Goal: Task Accomplishment & Management: Complete application form

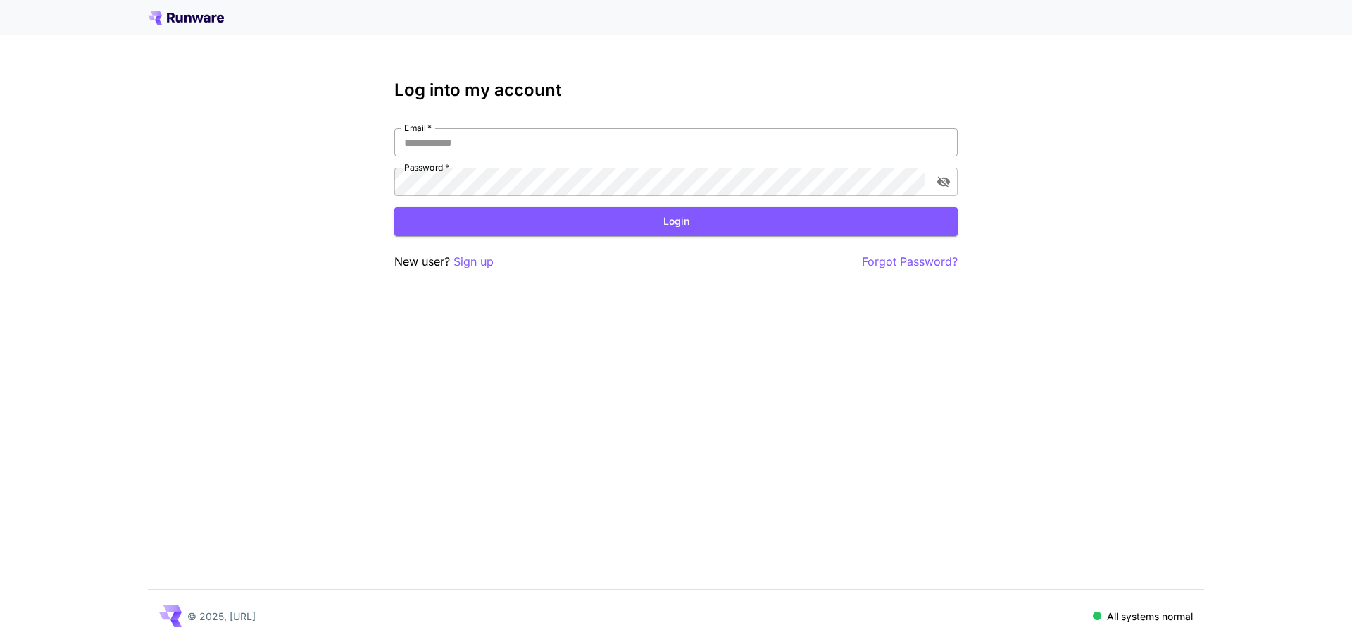
click at [541, 141] on input "Email   *" at bounding box center [675, 142] width 563 height 28
type input "**********"
click at [947, 180] on icon "toggle password visibility" at bounding box center [943, 182] width 13 height 11
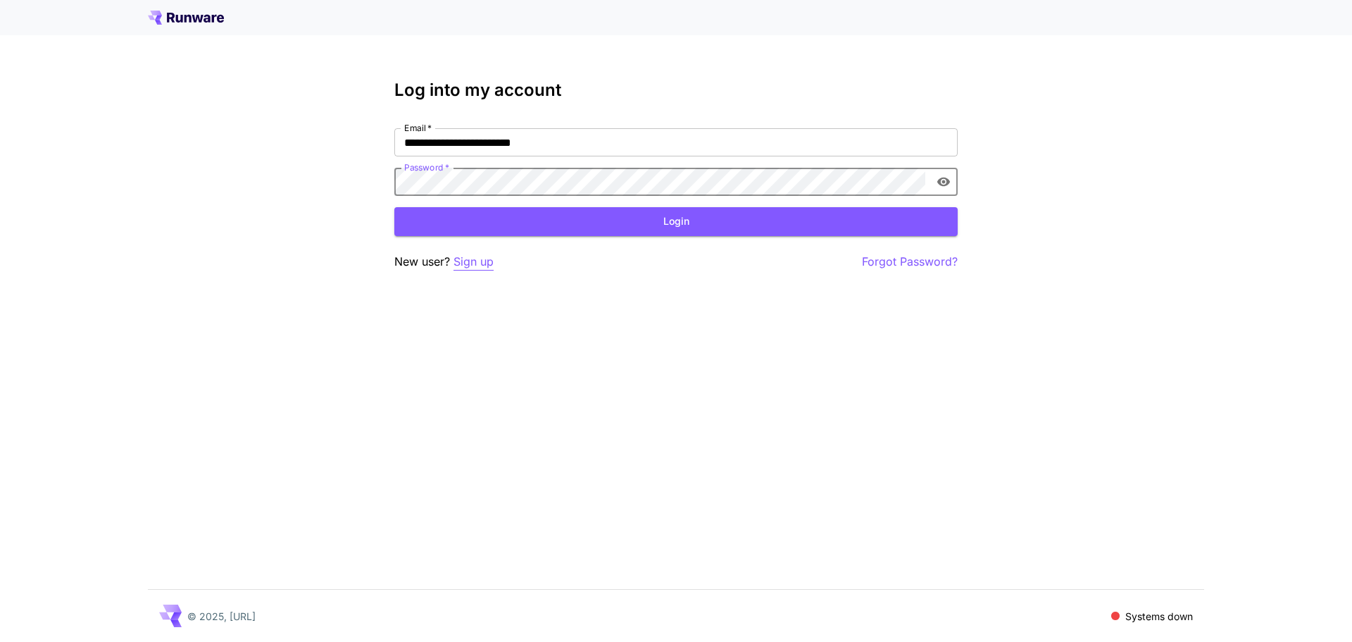
click at [469, 263] on p "Sign up" at bounding box center [474, 262] width 40 height 18
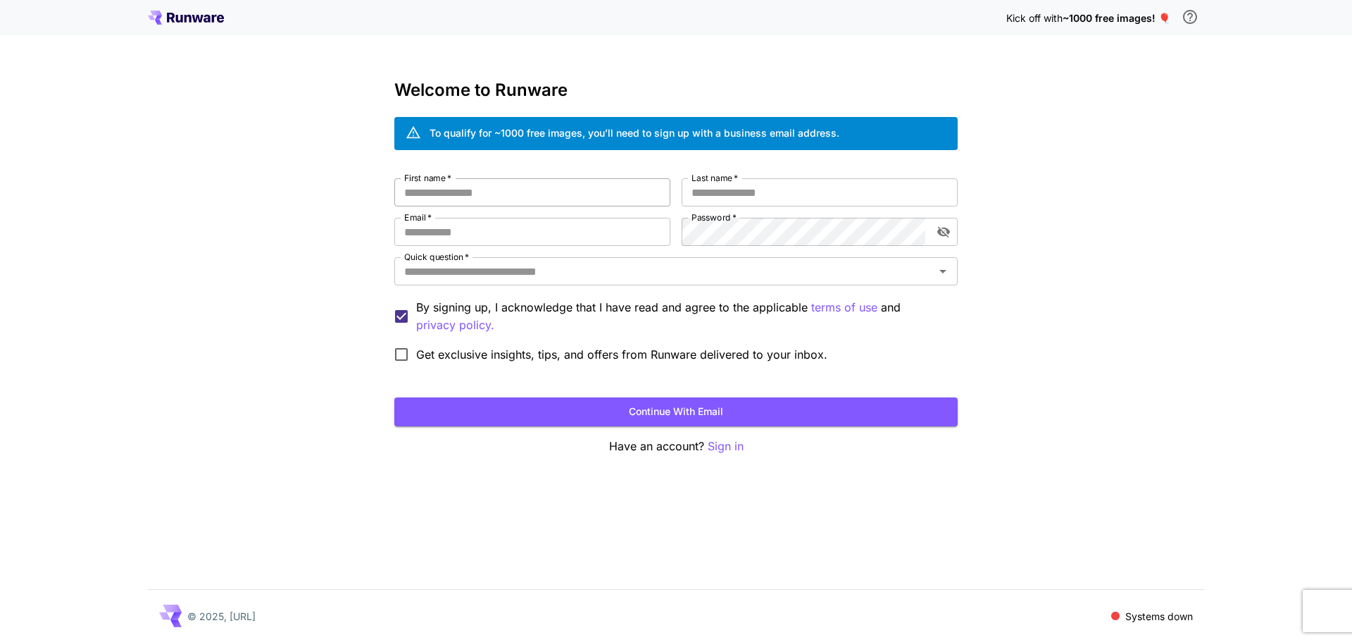
click at [506, 197] on input "First name   *" at bounding box center [532, 192] width 276 height 28
click at [525, 192] on input "First name   *" at bounding box center [532, 192] width 276 height 28
type input "********"
type input "*******"
type input "**********"
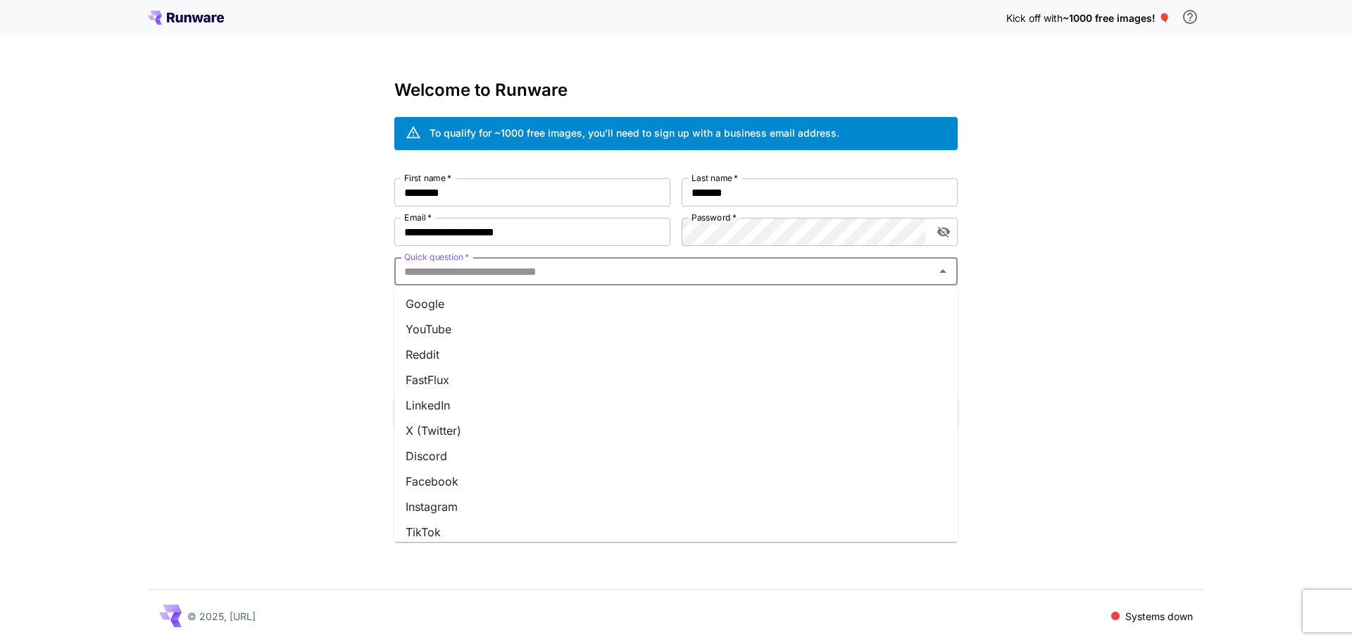
click at [685, 280] on input "Quick question   *" at bounding box center [665, 271] width 532 height 20
click at [485, 321] on li "YouTube" at bounding box center [675, 328] width 563 height 25
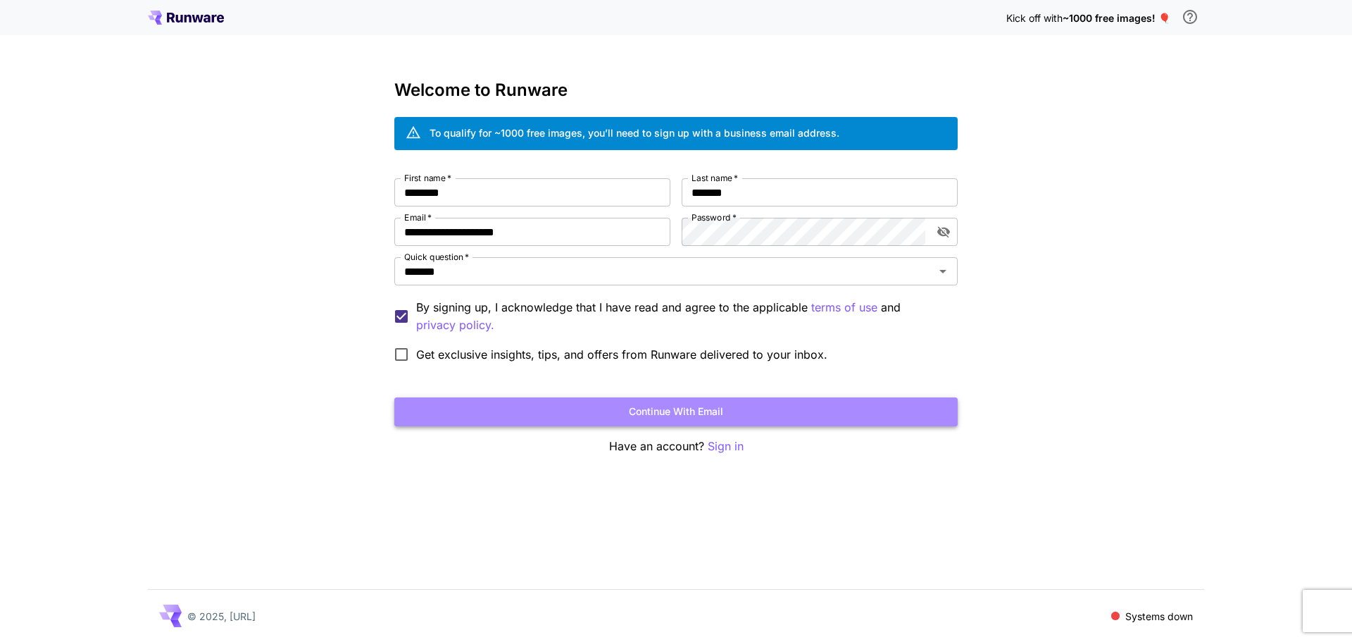
click at [630, 411] on button "Continue with email" at bounding box center [675, 411] width 563 height 29
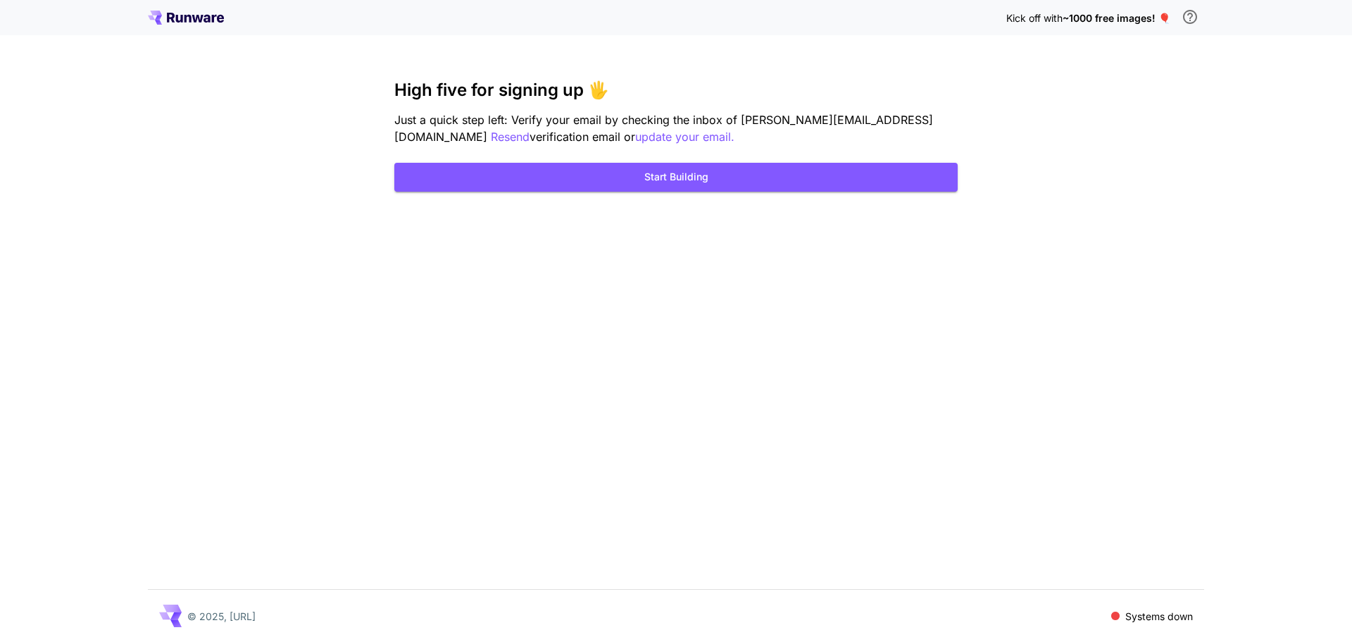
click at [685, 223] on div "Kick off with ~1000 free images! 🎈 High five for signing up 🖐️ Just a quick ste…" at bounding box center [676, 321] width 1352 height 642
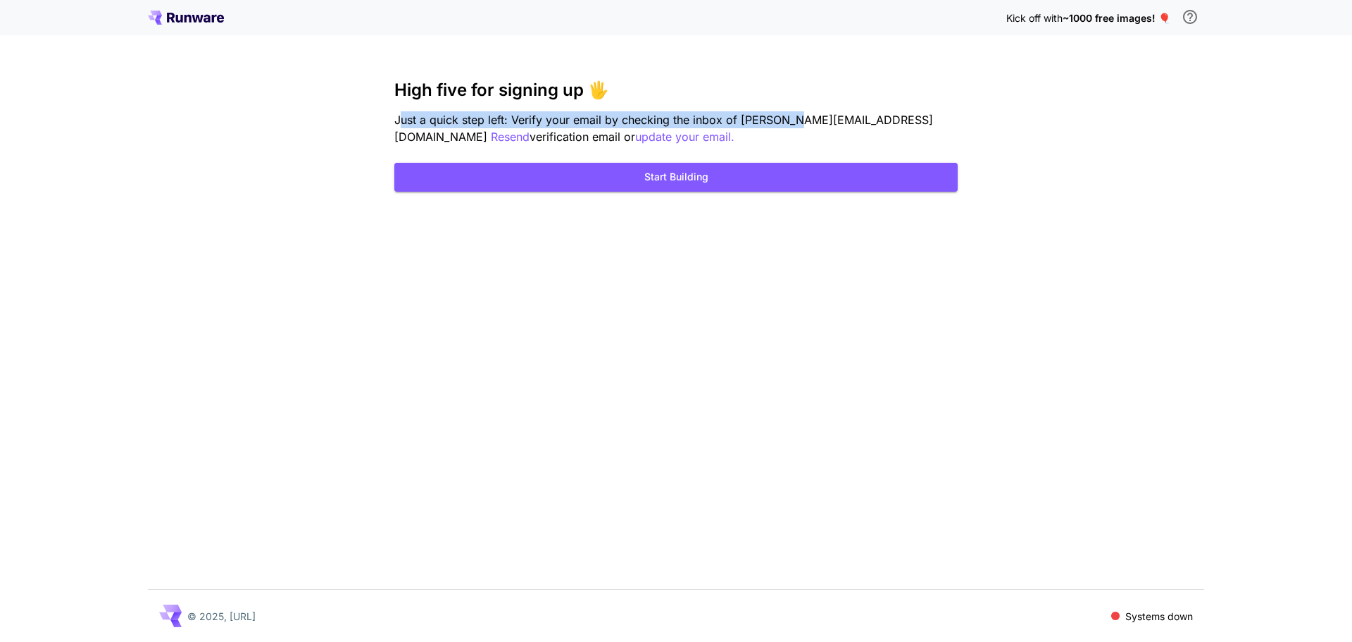
drag, startPoint x: 401, startPoint y: 121, endPoint x: 798, endPoint y: 127, distance: 396.5
click at [798, 127] on p "Just a quick step left: Verify your email by checking the inbox of [PERSON_NAME…" at bounding box center [675, 128] width 563 height 35
click at [800, 127] on p "Just a quick step left: Verify your email by checking the inbox of [PERSON_NAME…" at bounding box center [675, 128] width 563 height 35
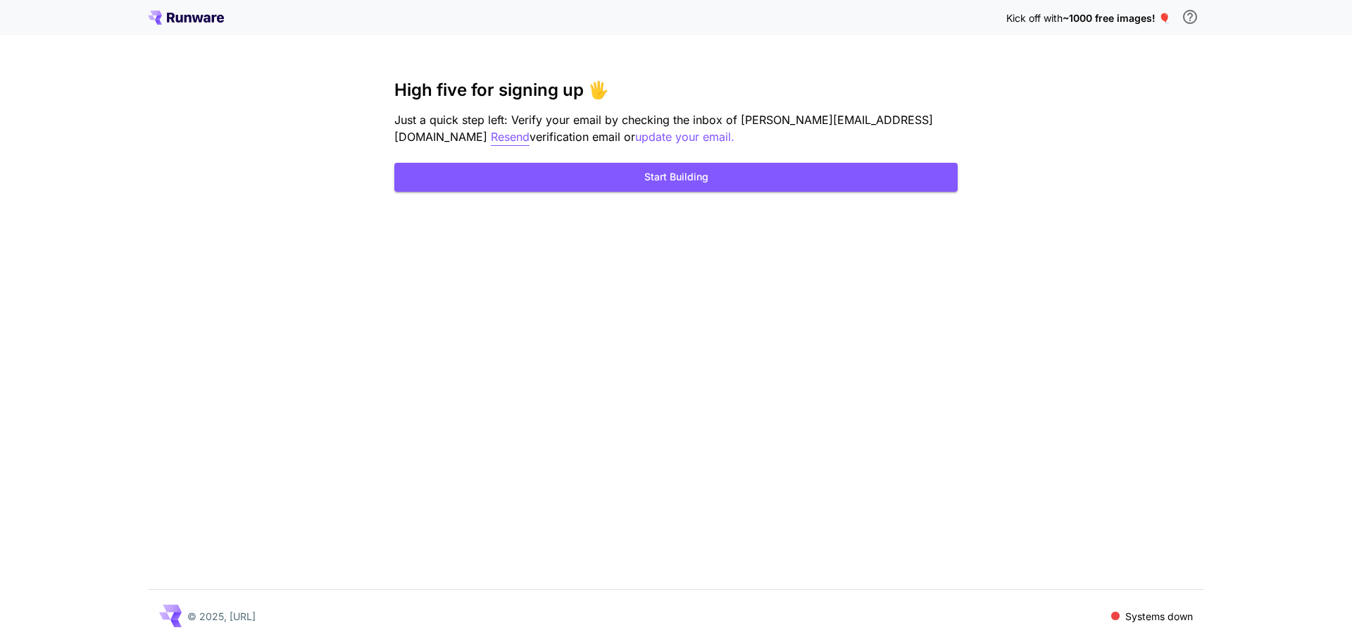
click at [530, 128] on p "Resend" at bounding box center [510, 137] width 39 height 18
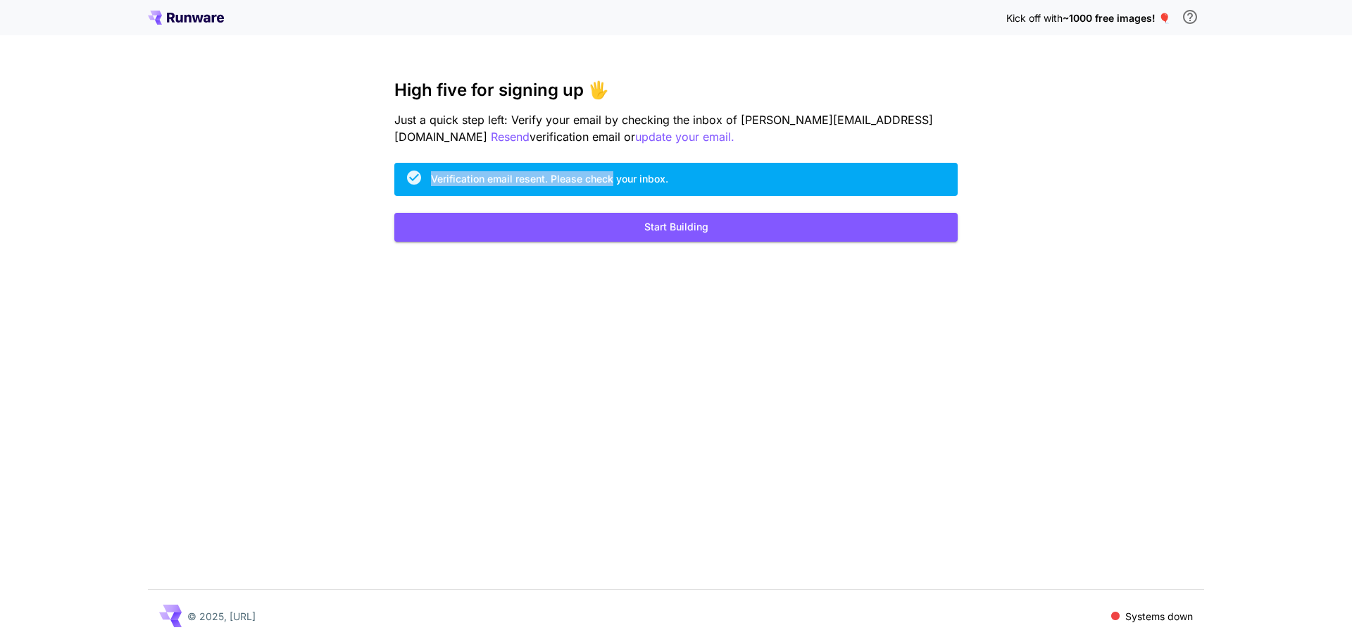
drag, startPoint x: 611, startPoint y: 178, endPoint x: 426, endPoint y: 167, distance: 185.6
click at [426, 167] on div "Verification email resent. Please check your inbox." at bounding box center [675, 179] width 563 height 33
click at [490, 99] on h3 "High five for signing up 🖐️" at bounding box center [675, 90] width 563 height 20
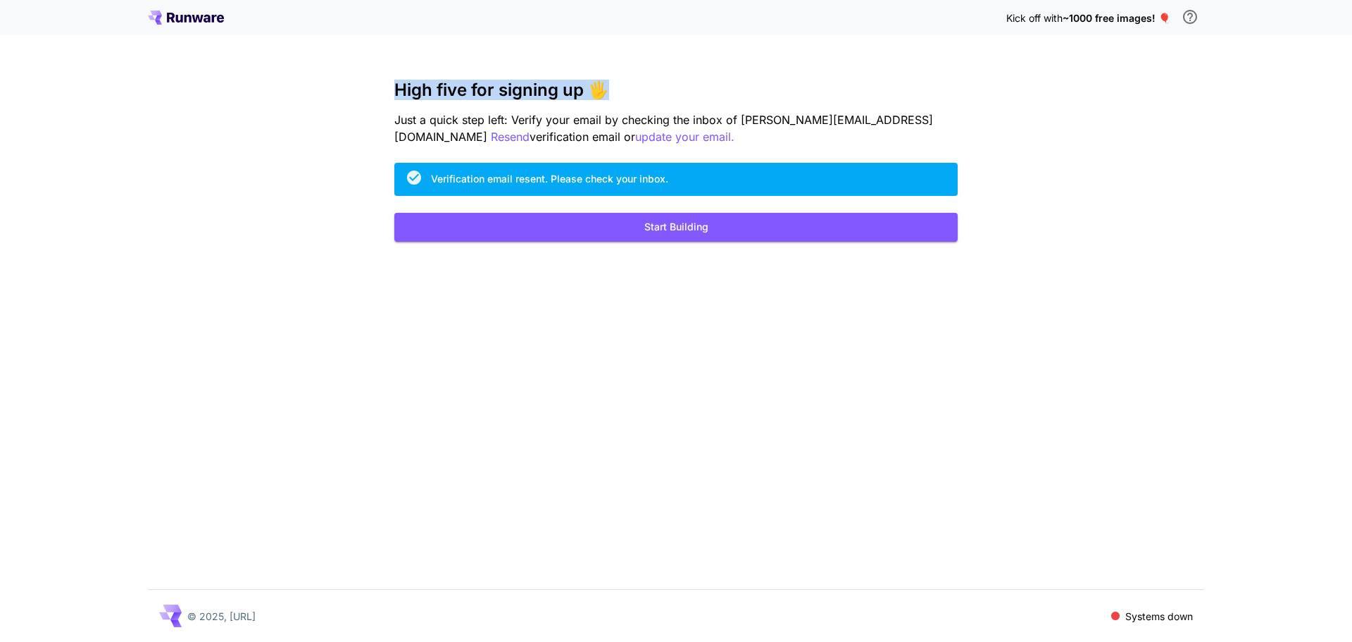
click at [490, 99] on h3 "High five for signing up 🖐️" at bounding box center [675, 90] width 563 height 20
